Goal: Transaction & Acquisition: Purchase product/service

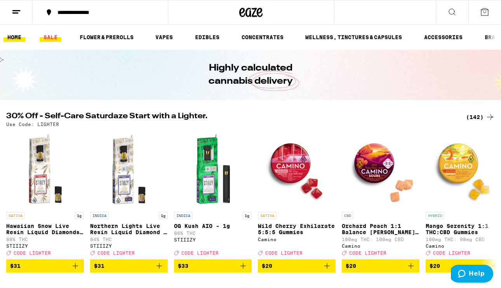
click at [50, 36] on link "SALE" at bounding box center [51, 37] width 22 height 9
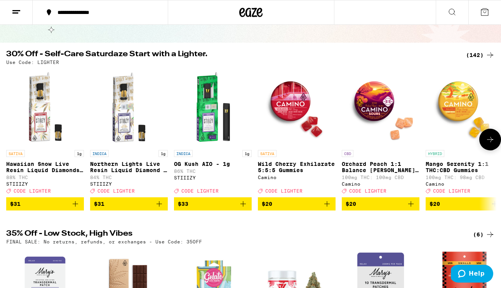
scroll to position [45, 0]
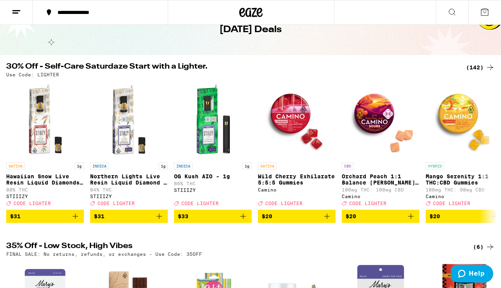
click at [475, 64] on div "(142)" at bounding box center [480, 67] width 29 height 9
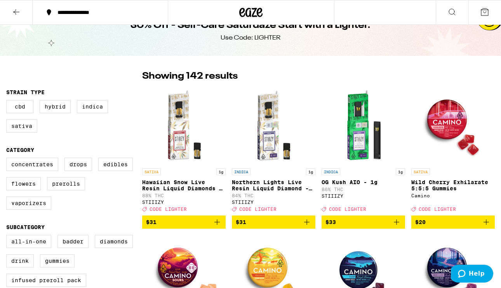
scroll to position [18, 0]
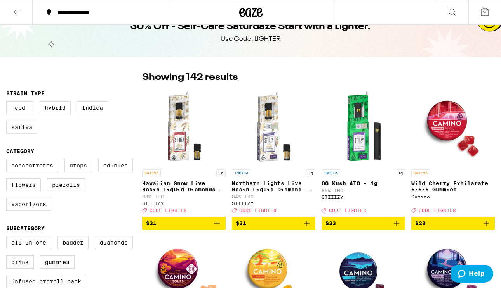
click at [28, 133] on label "Sativa" at bounding box center [21, 127] width 31 height 13
click at [8, 103] on input "Sativa" at bounding box center [8, 102] width 0 height 0
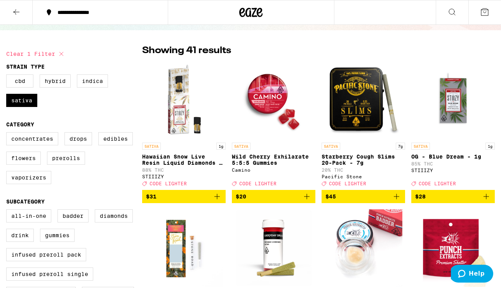
scroll to position [45, 0]
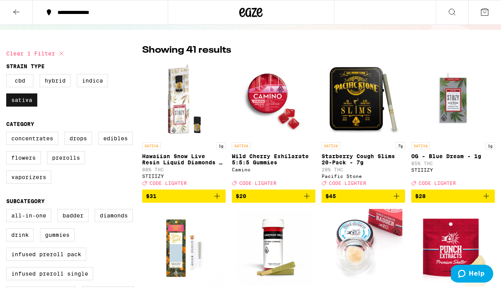
click at [24, 106] on label "Sativa" at bounding box center [21, 100] width 31 height 13
click at [8, 76] on input "Sativa" at bounding box center [8, 75] width 0 height 0
checkbox input "false"
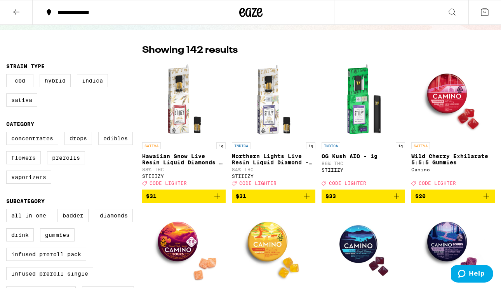
click at [31, 164] on label "Flowers" at bounding box center [23, 157] width 35 height 13
click at [8, 133] on input "Flowers" at bounding box center [8, 133] width 0 height 0
checkbox input "true"
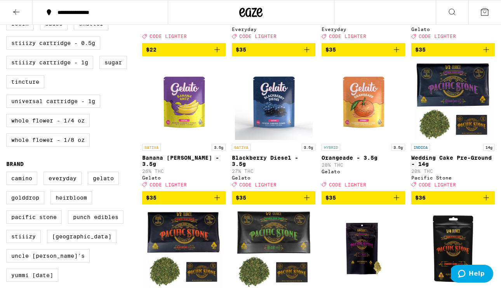
scroll to position [335, 0]
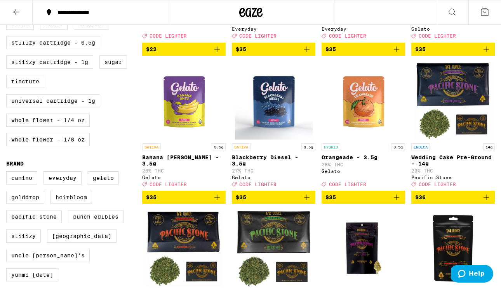
click at [307, 202] on icon "Add to bag" at bounding box center [306, 197] width 9 height 9
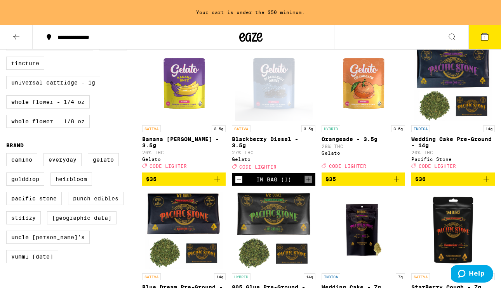
scroll to position [382, 0]
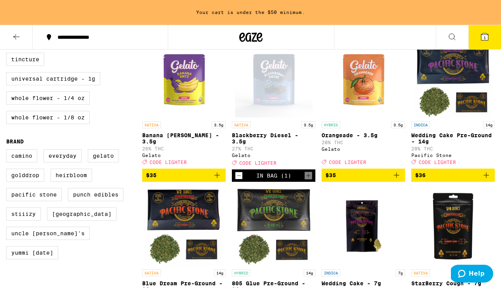
click at [218, 180] on icon "Add to bag" at bounding box center [216, 175] width 9 height 9
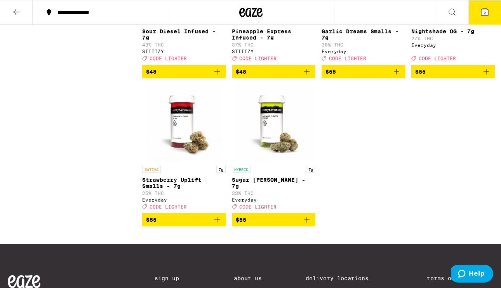
scroll to position [909, 0]
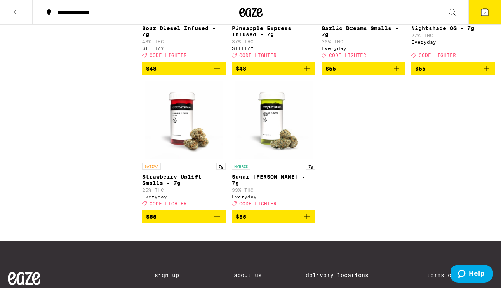
click at [218, 222] on icon "Add to bag" at bounding box center [216, 216] width 9 height 9
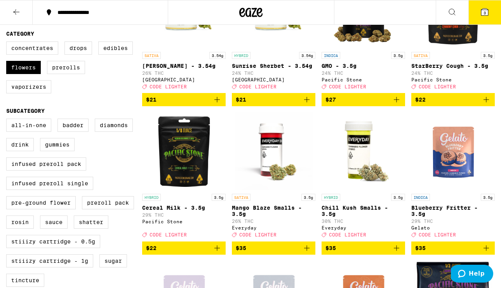
scroll to position [135, 0]
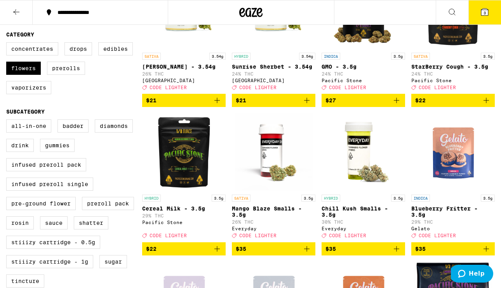
click at [219, 104] on icon "Add to bag" at bounding box center [216, 100] width 9 height 9
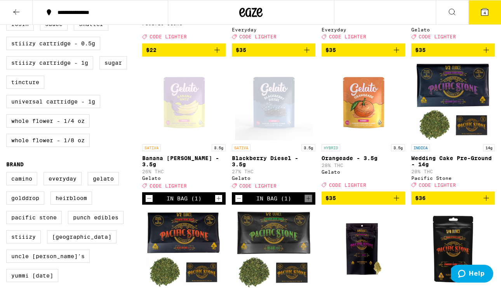
scroll to position [337, 0]
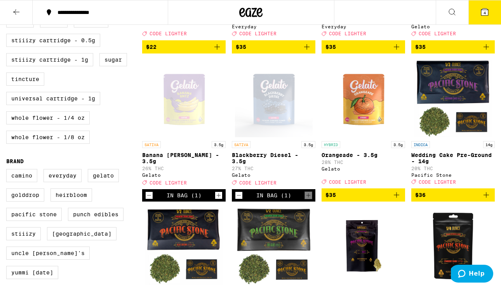
click at [398, 200] on icon "Add to bag" at bounding box center [396, 195] width 9 height 9
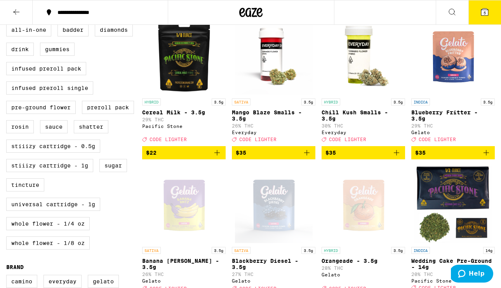
scroll to position [229, 0]
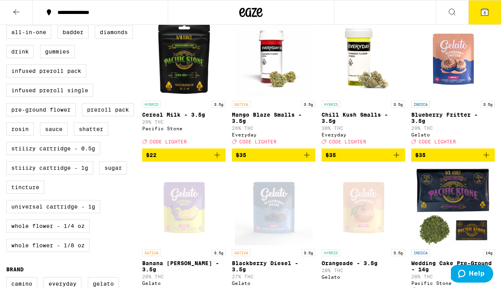
click at [482, 12] on icon at bounding box center [484, 12] width 7 height 7
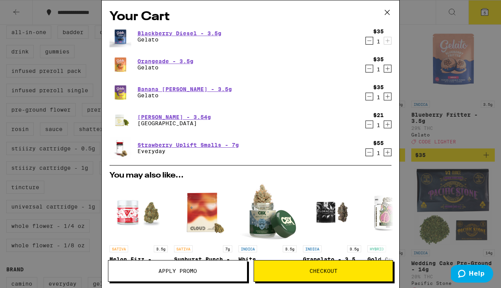
click at [196, 273] on span "Apply Promo" at bounding box center [177, 271] width 38 height 5
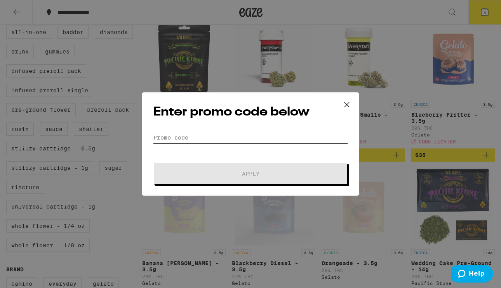
click at [189, 138] on input "Promo Code" at bounding box center [250, 138] width 195 height 12
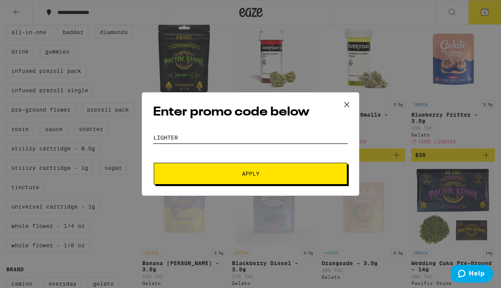
type input "LIGHTER"
click at [188, 173] on span "Apply" at bounding box center [250, 173] width 140 height 5
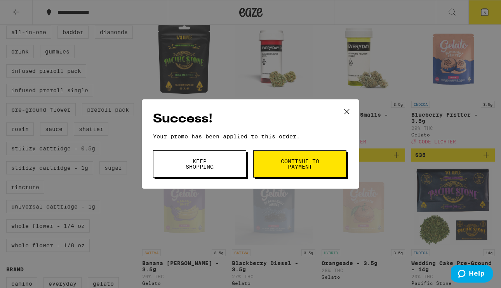
click at [276, 168] on button "Continue to payment" at bounding box center [299, 164] width 93 height 27
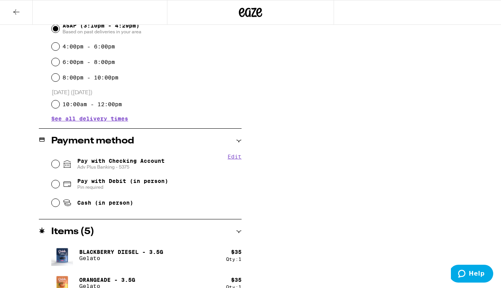
scroll to position [236, 0]
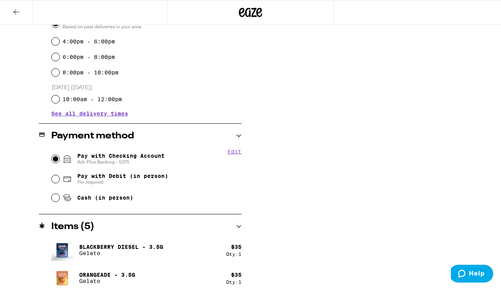
click at [58, 162] on input "Pay with Checking Account Adv Plus Banking - 5375" at bounding box center [56, 159] width 8 height 8
radio input "true"
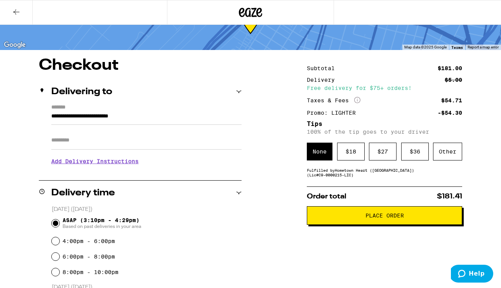
scroll to position [38, 0]
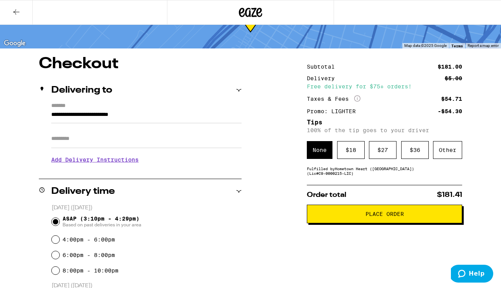
click at [407, 220] on button "Place Order" at bounding box center [384, 214] width 155 height 19
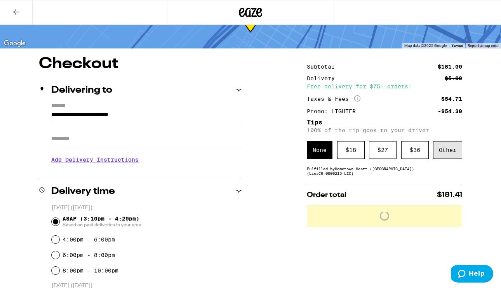
click at [441, 154] on div "Other" at bounding box center [447, 150] width 29 height 18
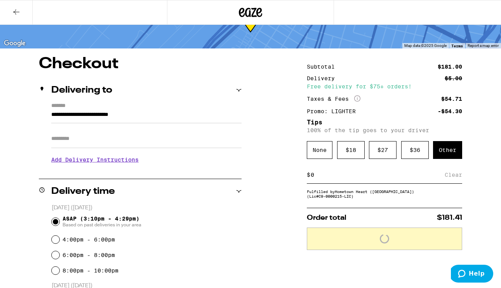
click at [376, 182] on div "$ Clear" at bounding box center [384, 174] width 155 height 17
click at [370, 178] on input at bounding box center [377, 175] width 134 height 7
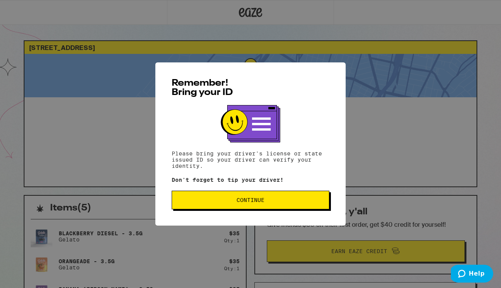
click at [294, 200] on span "Continue" at bounding box center [250, 200] width 144 height 5
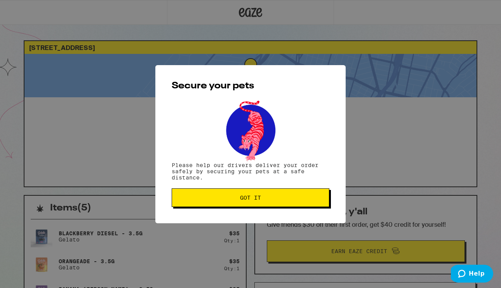
click at [295, 198] on span "Got it" at bounding box center [250, 197] width 144 height 5
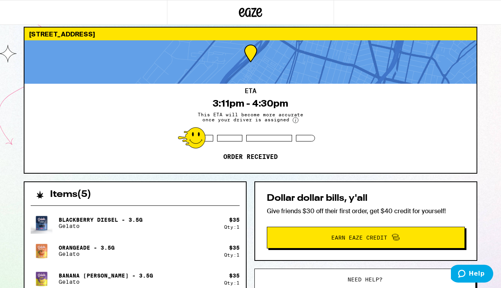
scroll to position [12, 0]
